Goal: Transaction & Acquisition: Purchase product/service

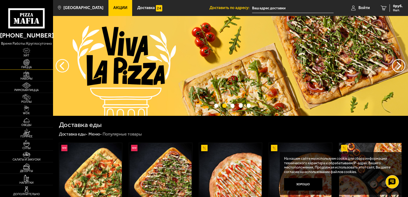
click at [30, 65] on img at bounding box center [26, 62] width 16 height 6
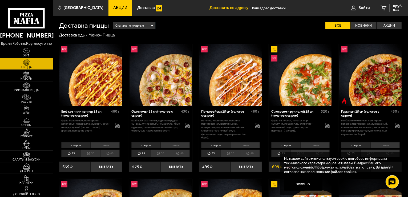
click at [175, 145] on li "тонкое" at bounding box center [175, 145] width 29 height 6
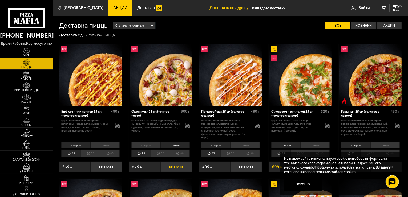
click at [180, 167] on button "Выбрать" at bounding box center [176, 167] width 31 height 10
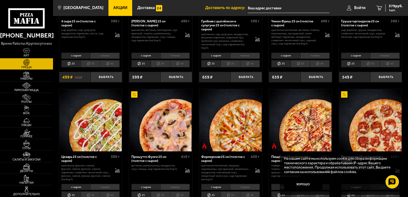
scroll to position [361, 0]
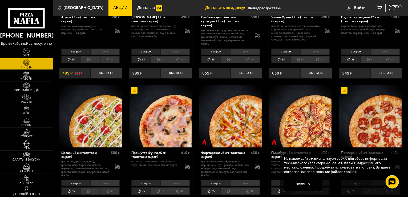
click at [170, 180] on li "тонкое" at bounding box center [175, 183] width 29 height 6
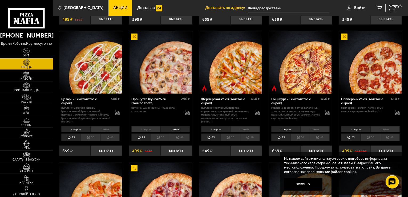
scroll to position [432, 0]
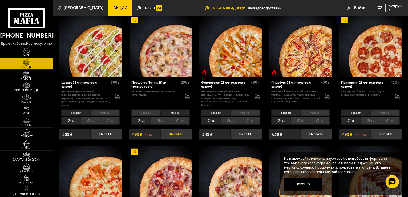
click at [171, 131] on button "Выбрать" at bounding box center [176, 134] width 31 height 10
click at [27, 101] on span "Роллы" at bounding box center [26, 102] width 53 height 3
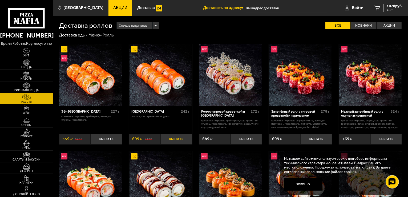
click at [181, 144] on button "Выбрать" at bounding box center [176, 139] width 31 height 10
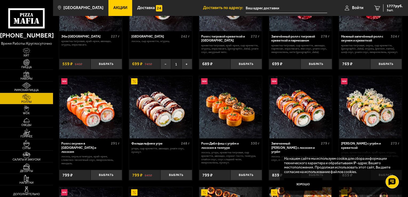
scroll to position [79, 0]
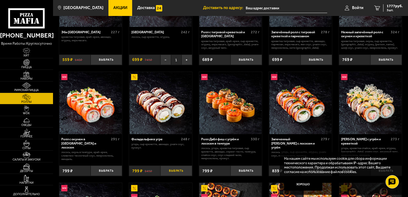
click at [172, 176] on button "Выбрать" at bounding box center [176, 171] width 31 height 10
click at [35, 145] on link "Супы" at bounding box center [26, 144] width 53 height 11
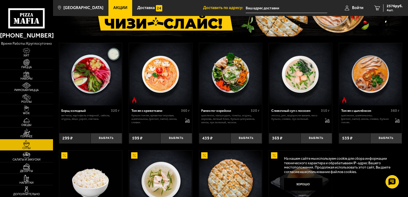
scroll to position [45, 0]
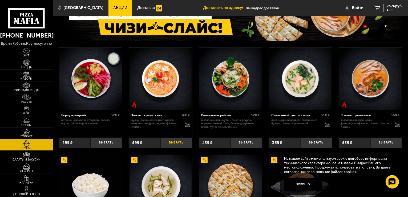
click at [174, 142] on button "Выбрать" at bounding box center [176, 143] width 31 height 10
click at [396, 7] on span "3175 руб." at bounding box center [395, 6] width 16 height 4
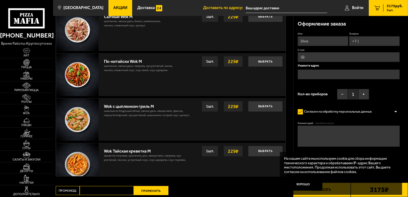
scroll to position [411, 0]
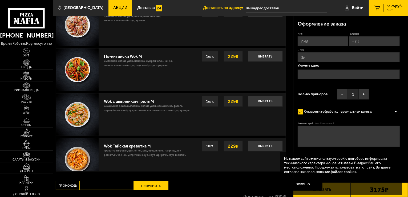
click at [236, 101] on strong "229 ₽" at bounding box center [233, 102] width 13 height 10
drag, startPoint x: 263, startPoint y: 101, endPoint x: 262, endPoint y: 104, distance: 2.7
click at [263, 101] on button "Выбрать" at bounding box center [265, 101] width 35 height 11
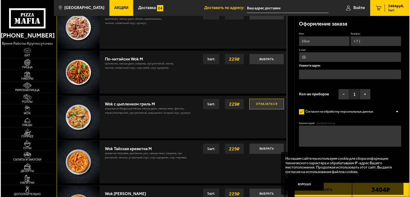
scroll to position [238, 0]
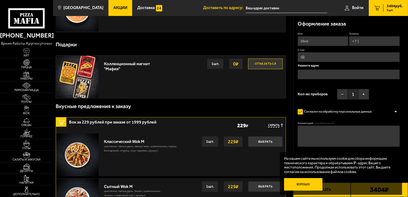
click at [309, 186] on button "Хорошо" at bounding box center [303, 184] width 38 height 13
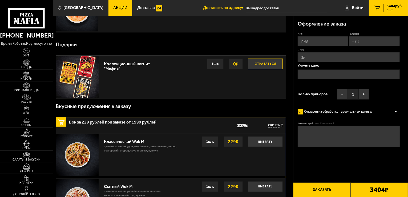
click at [320, 41] on input "Имя" at bounding box center [323, 41] width 51 height 10
type input "любовь"
click at [371, 42] on input "Телефон" at bounding box center [374, 41] width 51 height 10
type input "[PHONE_NUMBER]"
click at [365, 56] on input "E-mail" at bounding box center [349, 58] width 102 height 10
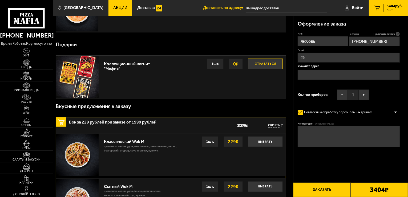
type input "[EMAIL_ADDRESS][DOMAIN_NAME]"
click at [329, 74] on input "text" at bounding box center [349, 75] width 102 height 10
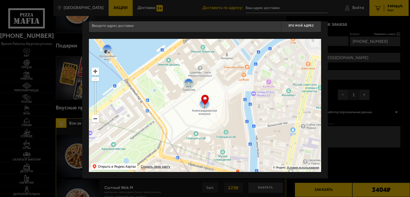
scroll to position [0, 0]
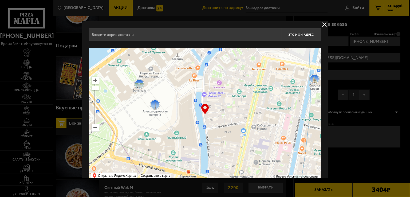
drag, startPoint x: 196, startPoint y: 96, endPoint x: 180, endPoint y: 92, distance: 16.8
click at [180, 92] on ymaps at bounding box center [205, 114] width 232 height 133
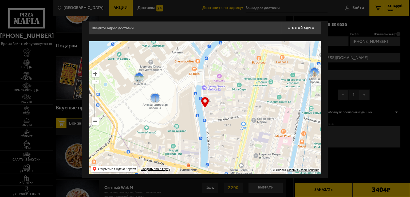
type input "[STREET_ADDRESS]"
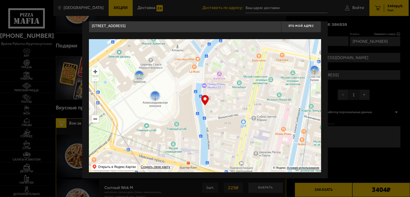
scroll to position [9, 0]
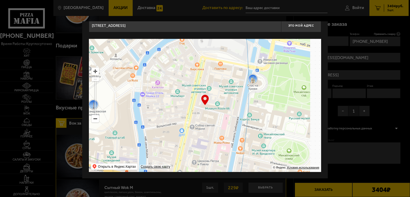
drag, startPoint x: 201, startPoint y: 107, endPoint x: 132, endPoint y: 106, distance: 69.3
click at [133, 113] on ymaps at bounding box center [205, 105] width 232 height 133
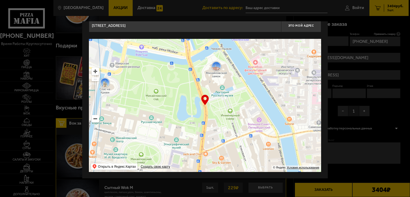
drag, startPoint x: 163, startPoint y: 49, endPoint x: 116, endPoint y: 69, distance: 51.1
click at [116, 69] on ymaps at bounding box center [205, 105] width 232 height 133
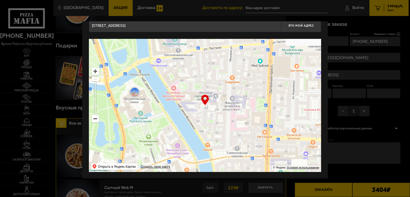
type input "[STREET_ADDRESS]"
drag, startPoint x: 187, startPoint y: 38, endPoint x: 154, endPoint y: 82, distance: 55.6
click at [145, 91] on div "[STREET_ADDRESS] Это мой адрес Найдите адрес перетащив карту … © Яндекс Условия…" at bounding box center [205, 95] width 232 height 153
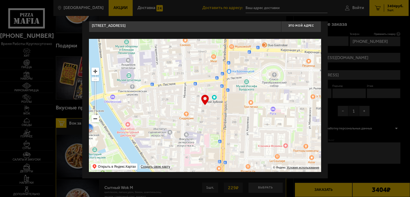
drag, startPoint x: 197, startPoint y: 107, endPoint x: 172, endPoint y: 114, distance: 26.2
click at [173, 117] on ymaps at bounding box center [205, 105] width 232 height 133
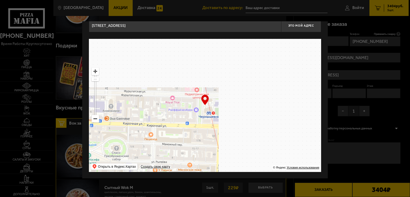
type input "[STREET_ADDRESS]"
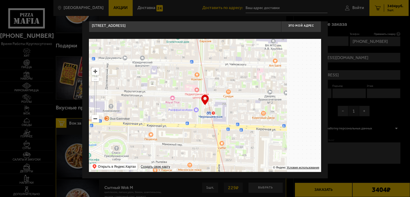
type input "[STREET_ADDRESS]"
drag, startPoint x: 254, startPoint y: 93, endPoint x: 223, endPoint y: 109, distance: 35.0
click at [180, 134] on ymaps at bounding box center [205, 105] width 232 height 133
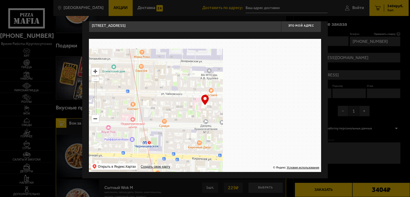
drag, startPoint x: 267, startPoint y: 109, endPoint x: 179, endPoint y: 117, distance: 88.2
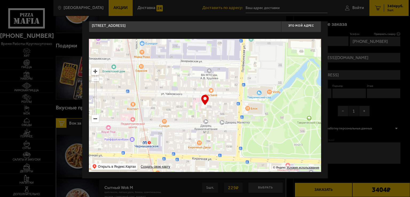
click at [180, 117] on ymaps at bounding box center [205, 105] width 232 height 133
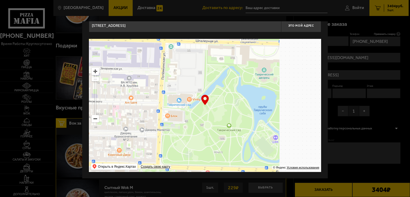
type input "[STREET_ADDRESS]"
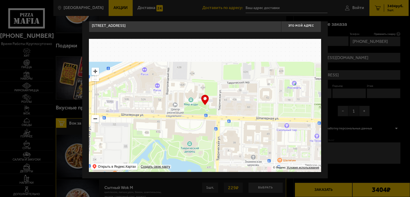
drag, startPoint x: 246, startPoint y: 82, endPoint x: 179, endPoint y: 146, distance: 92.4
click at [179, 146] on ymaps at bounding box center [205, 105] width 232 height 133
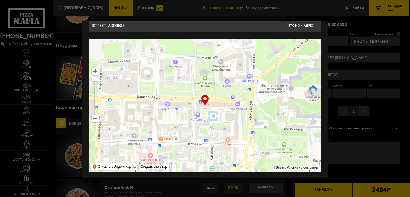
type input "[STREET_ADDRESS]"
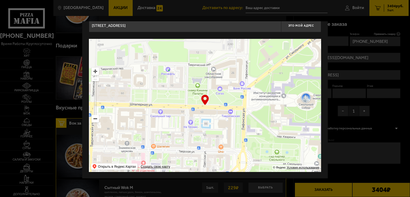
drag, startPoint x: 278, startPoint y: 119, endPoint x: 194, endPoint y: 143, distance: 86.6
click at [195, 146] on ymaps at bounding box center [205, 105] width 232 height 133
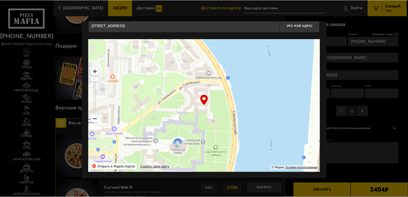
scroll to position [0, 0]
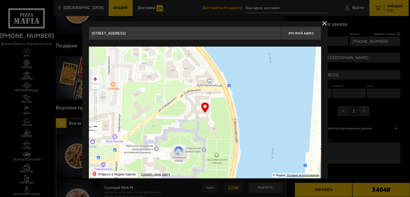
type input "[STREET_ADDRESS]"
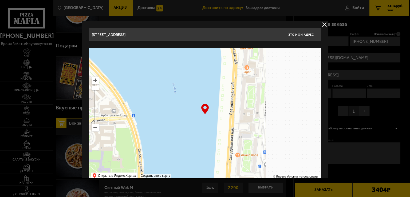
drag, startPoint x: 249, startPoint y: 104, endPoint x: 151, endPoint y: 132, distance: 102.0
click at [150, 133] on ymaps at bounding box center [205, 114] width 232 height 133
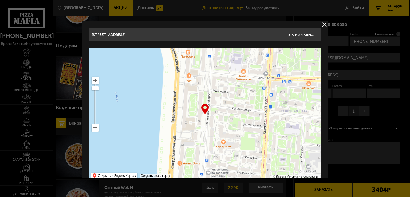
drag, startPoint x: 249, startPoint y: 109, endPoint x: 182, endPoint y: 129, distance: 70.2
click at [182, 129] on ymaps at bounding box center [205, 114] width 232 height 133
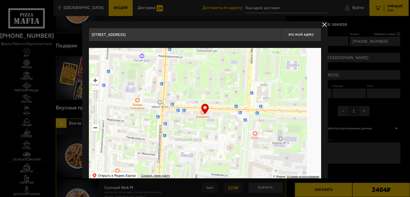
type input "[STREET_ADDRESS]"
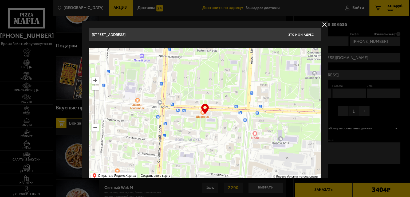
type input "[STREET_ADDRESS]"
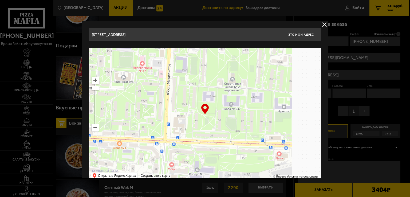
drag, startPoint x: 170, startPoint y: 122, endPoint x: 163, endPoint y: 125, distance: 6.8
click at [163, 125] on ymaps at bounding box center [205, 114] width 232 height 133
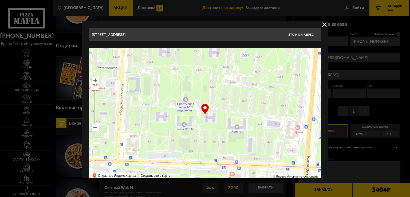
type input "[STREET_ADDRESS]"
drag, startPoint x: 135, startPoint y: 37, endPoint x: 9, endPoint y: 54, distance: 127.8
click at [53, 54] on main "[GEOGRAPHIC_DATA] Все Акции Доставка Личный кабинет Акции Доставка Доставить по…" at bounding box center [230, 132] width 355 height 740
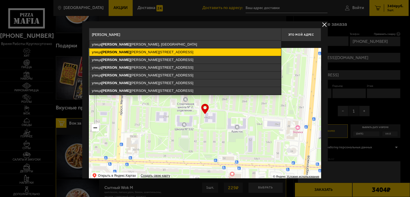
click at [127, 52] on ymaps "[STREET_ADDRESS][PERSON_NAME]" at bounding box center [184, 52] width 191 height 7
type input "[STREET_ADDRESS][PERSON_NAME]"
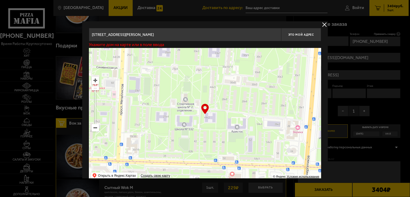
type input "[STREET_ADDRESS][PERSON_NAME]"
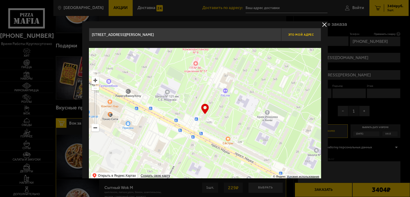
click at [304, 35] on span "Это мой адрес" at bounding box center [301, 34] width 26 height 3
type input "[STREET_ADDRESS][PERSON_NAME]"
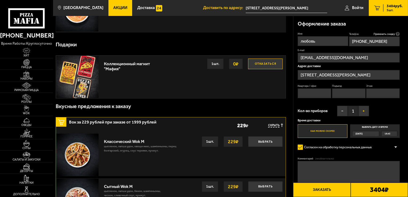
click at [364, 112] on button "+" at bounding box center [364, 111] width 11 height 11
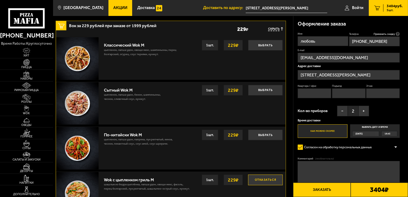
scroll to position [335, 0]
click at [324, 190] on button "Заказать" at bounding box center [321, 190] width 57 height 14
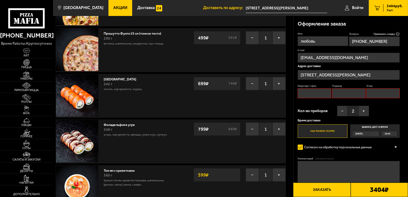
scroll to position [45, 0]
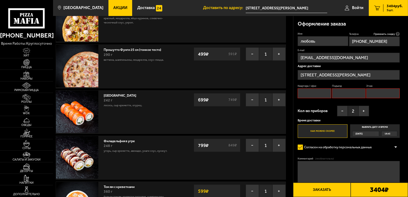
click at [323, 94] on input "Квартира / офис" at bounding box center [315, 94] width 34 height 10
type input "196"
click at [347, 93] on input "Подъезд" at bounding box center [349, 94] width 34 height 10
type input "7"
click at [386, 92] on input "Этаж" at bounding box center [383, 94] width 34 height 10
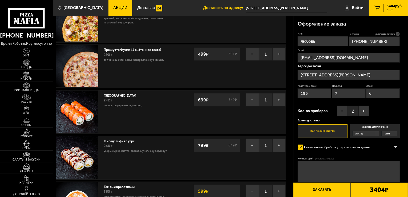
type input "6"
click at [326, 189] on button "Заказать" at bounding box center [321, 190] width 57 height 14
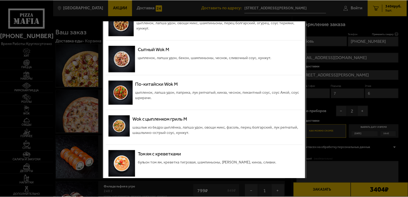
scroll to position [160, 0]
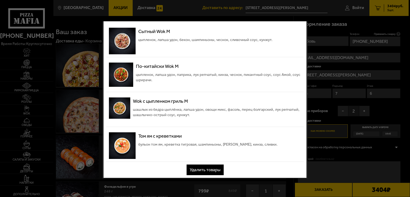
click at [89, 105] on div at bounding box center [205, 98] width 410 height 197
click at [206, 171] on button "Удалить товары" at bounding box center [204, 170] width 37 height 11
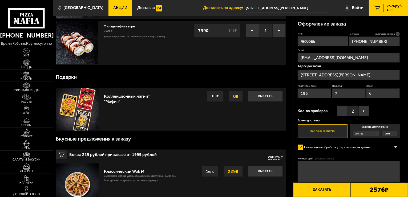
scroll to position [0, 0]
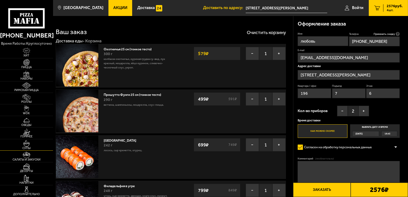
click at [35, 145] on link "Супы" at bounding box center [26, 144] width 53 height 11
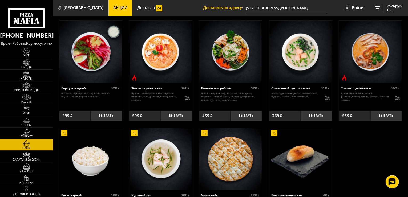
scroll to position [54, 0]
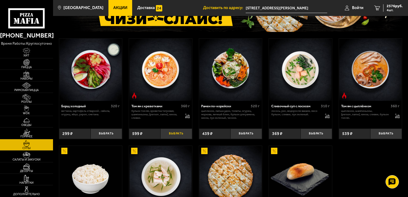
click at [176, 133] on button "Выбрать" at bounding box center [176, 134] width 31 height 10
click at [393, 9] on span "4 шт." at bounding box center [395, 10] width 16 height 3
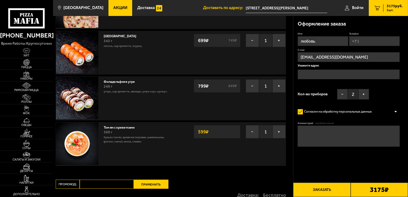
scroll to position [105, 0]
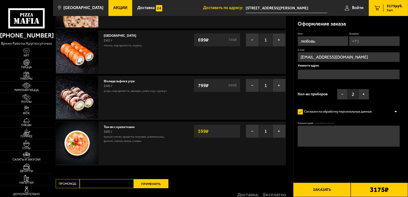
type input "[STREET_ADDRESS][PERSON_NAME]"
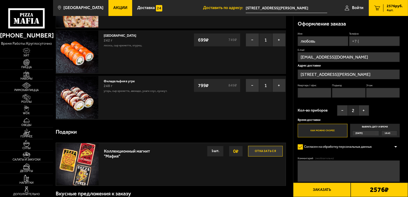
click at [270, 150] on button "Отказаться" at bounding box center [265, 151] width 35 height 11
click at [317, 92] on input "Квартира / офис" at bounding box center [315, 93] width 34 height 10
type input "196"
click at [332, 92] on div "Квартира / офис 196 Подъезд Этаж" at bounding box center [349, 92] width 102 height 16
click at [340, 89] on input "Подъезд" at bounding box center [349, 93] width 34 height 10
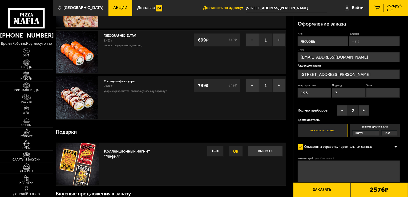
type input "7"
click at [390, 90] on input "Этаж" at bounding box center [383, 93] width 34 height 10
type input "6"
click at [335, 191] on button "Заказать" at bounding box center [321, 190] width 57 height 14
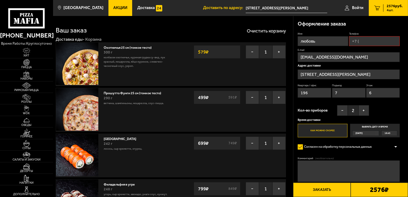
scroll to position [0, 0]
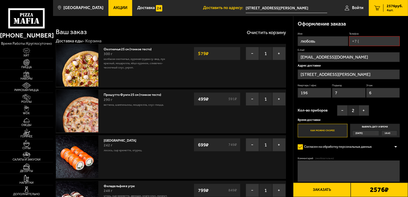
click at [386, 41] on input "Телефон" at bounding box center [374, 41] width 51 height 10
type input "[PHONE_NUMBER]"
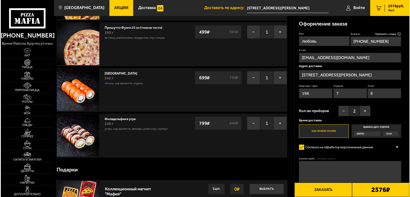
scroll to position [71, 0]
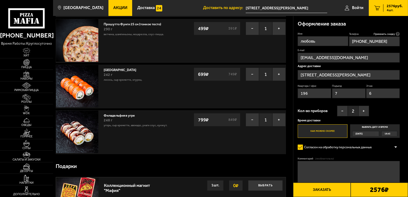
click at [328, 189] on button "Заказать" at bounding box center [321, 190] width 57 height 14
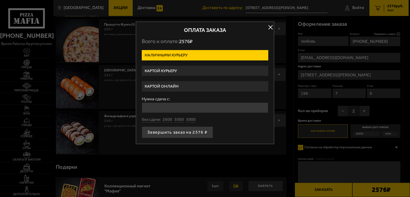
click at [186, 54] on label "Наличными курьеру" at bounding box center [205, 55] width 126 height 10
click at [0, 0] on input "Наличными курьеру" at bounding box center [0, 0] width 0 height 0
click at [178, 119] on button "3000" at bounding box center [179, 120] width 10 height 6
type input "3000"
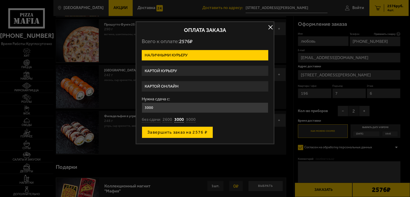
click at [176, 132] on button "Завершить заказ на 2576 ₽" at bounding box center [177, 133] width 71 height 12
